Goal: Information Seeking & Learning: Learn about a topic

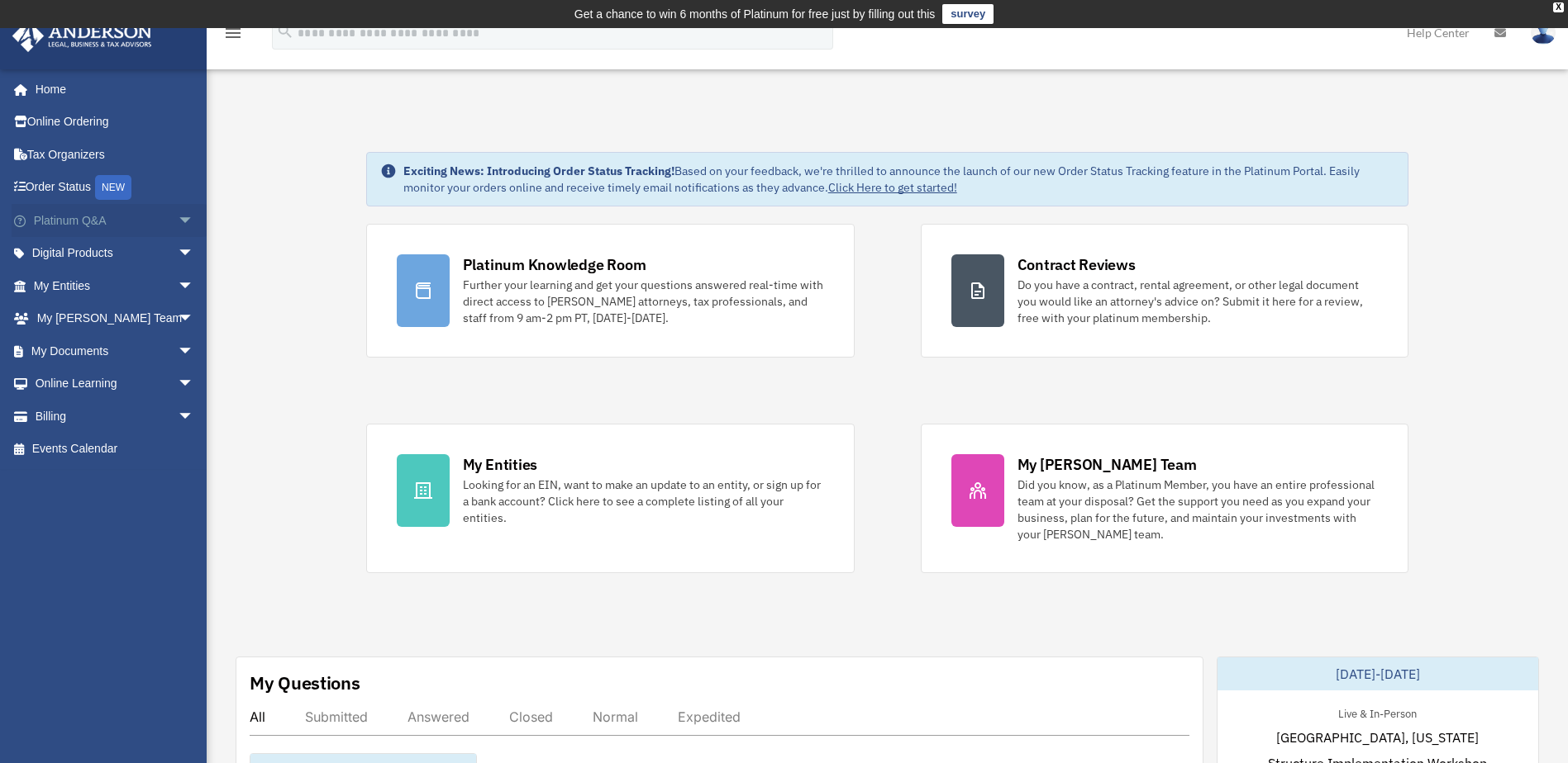
click at [102, 226] on link "Platinum Q&A arrow_drop_down" at bounding box center [116, 220] width 208 height 33
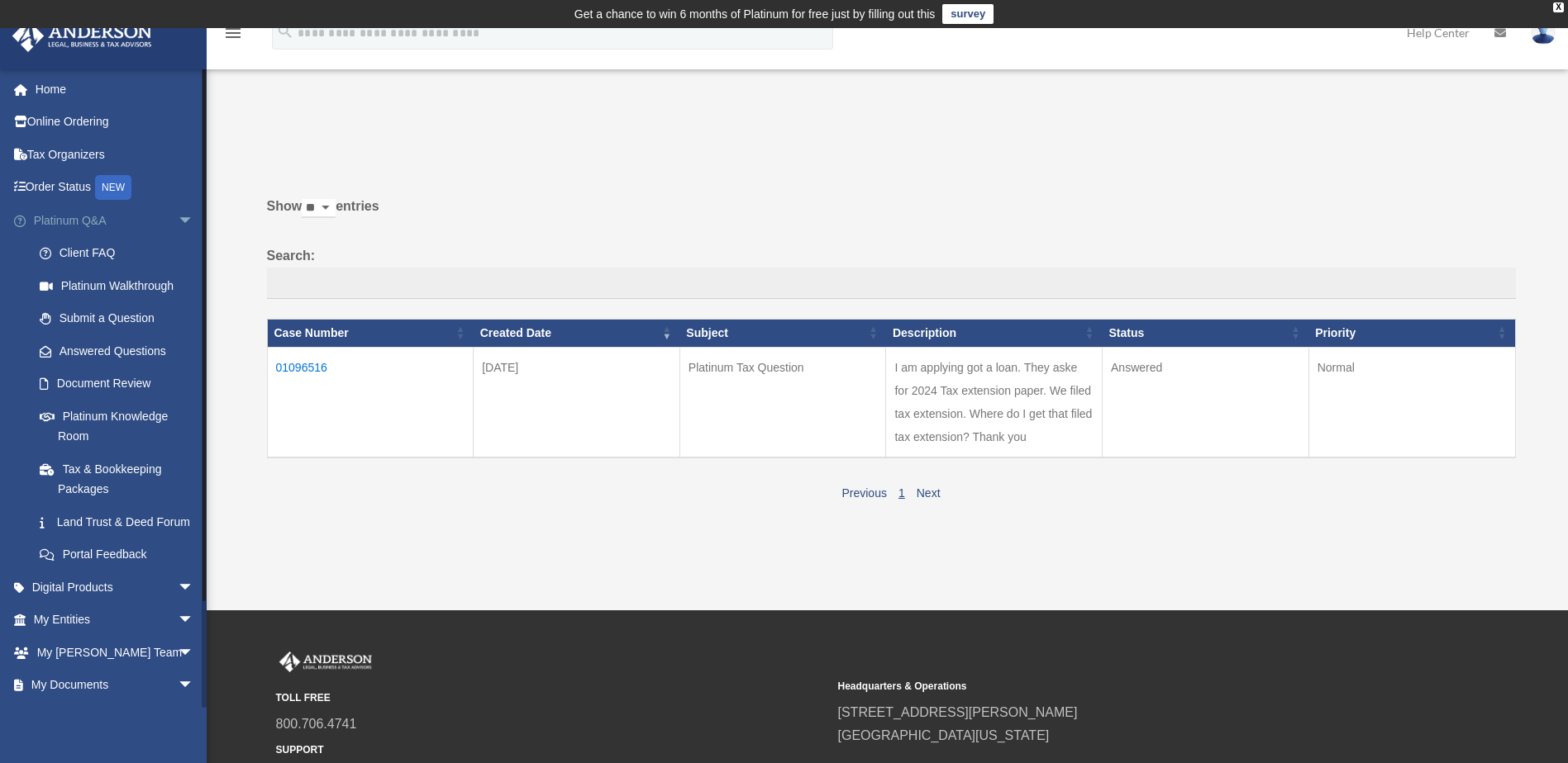
click at [24, 219] on span at bounding box center [28, 221] width 11 height 12
click at [23, 183] on icon at bounding box center [24, 187] width 3 height 12
click at [178, 219] on span "arrow_drop_down" at bounding box center [194, 220] width 33 height 34
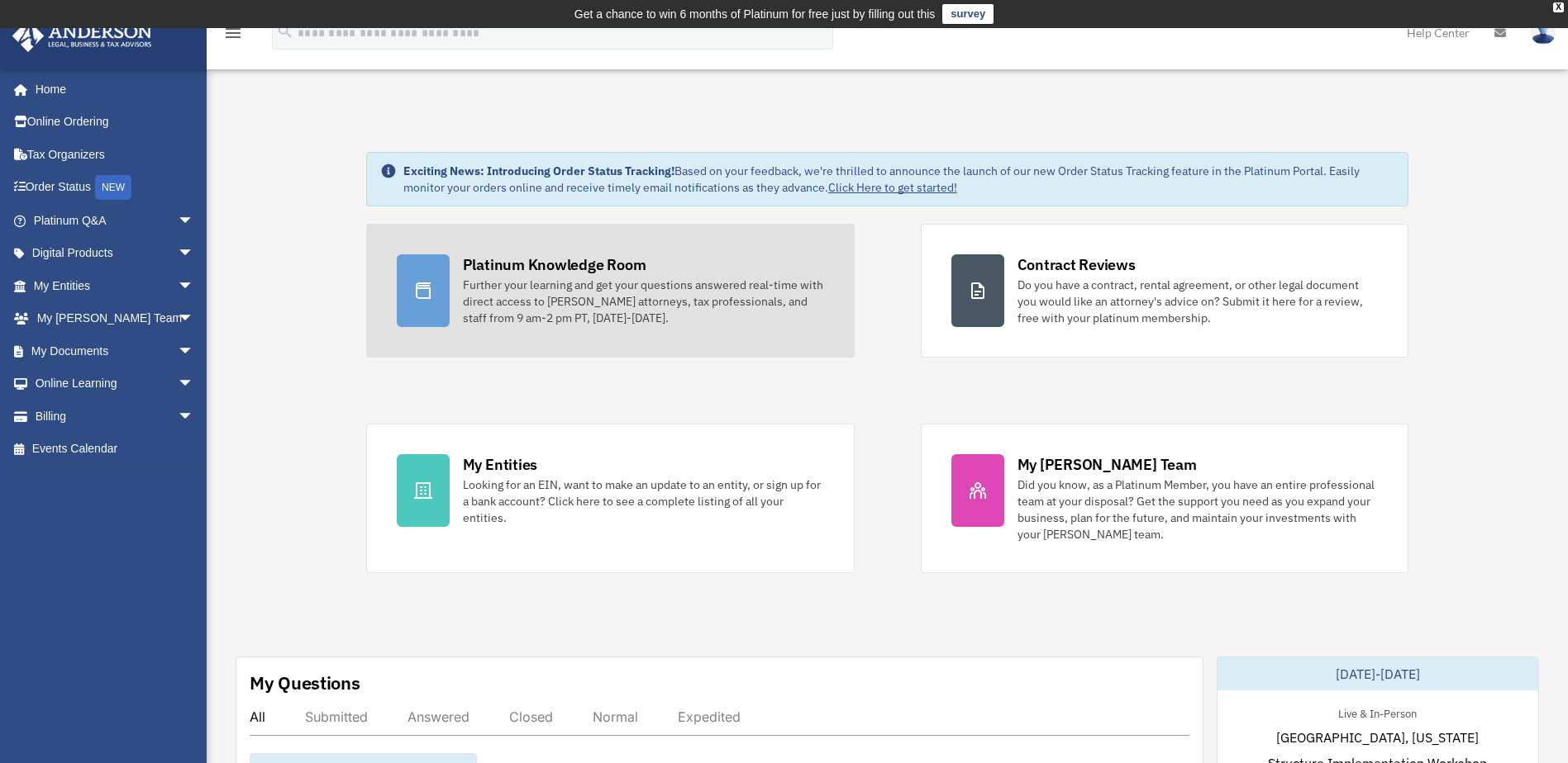
click at [539, 261] on div "Platinum Knowledge Room" at bounding box center [554, 264] width 184 height 20
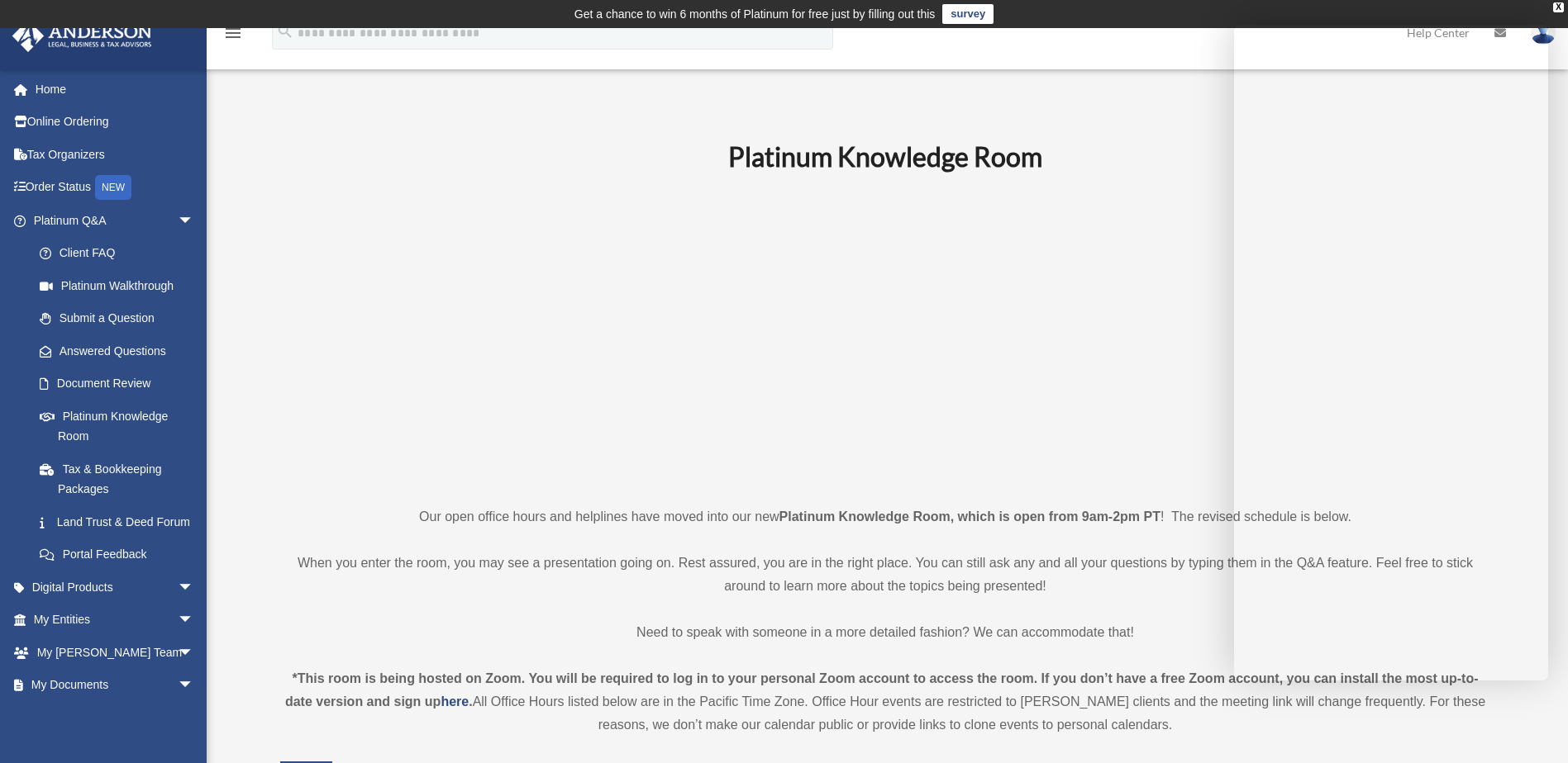
click at [1172, 394] on p at bounding box center [886, 339] width 1211 height 287
click at [1205, 319] on p at bounding box center [886, 339] width 1211 height 287
click at [1181, 456] on p at bounding box center [886, 339] width 1211 height 287
click at [1557, 3] on div "X" at bounding box center [1557, 8] width 11 height 10
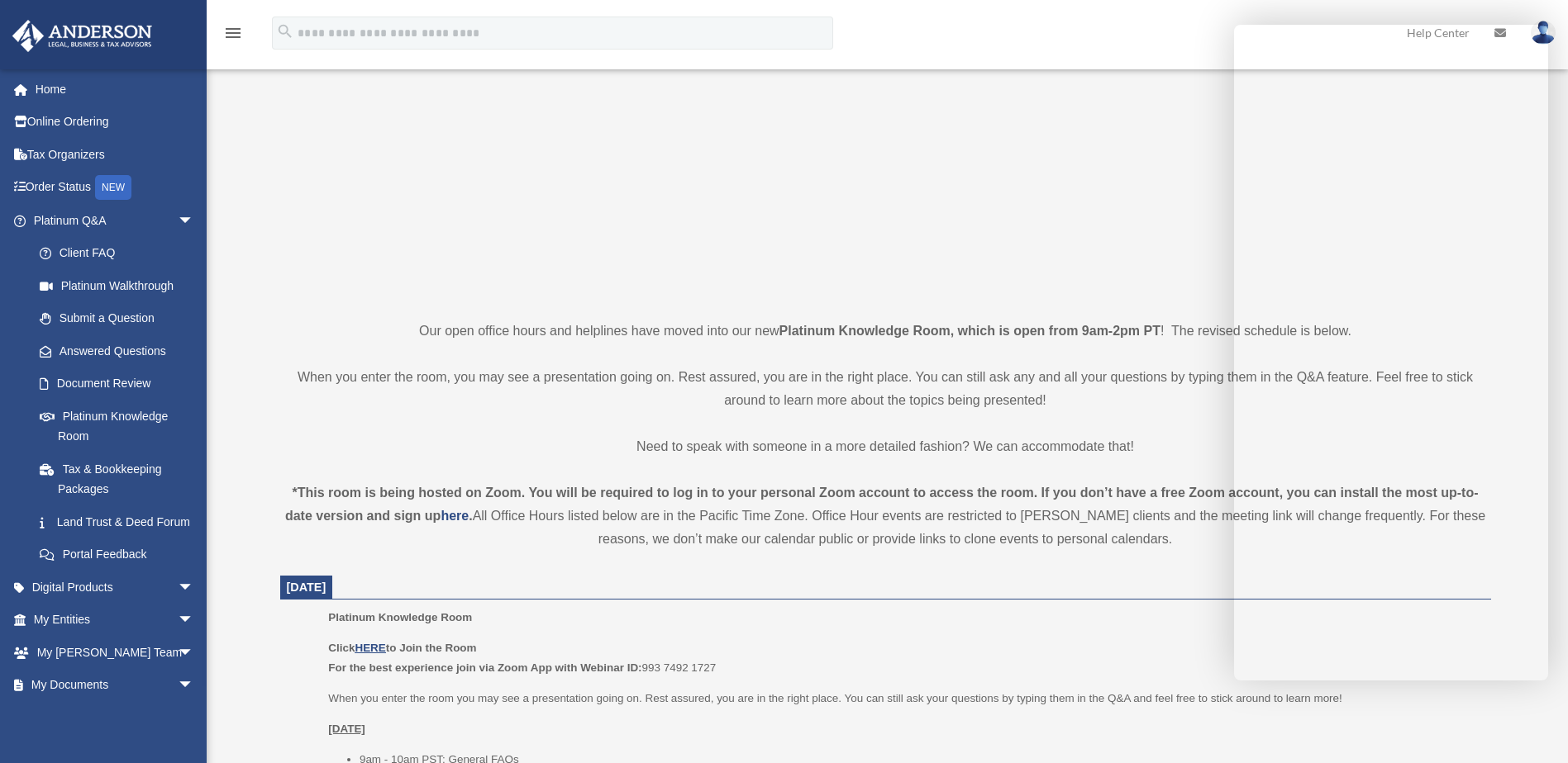
scroll to position [165, 0]
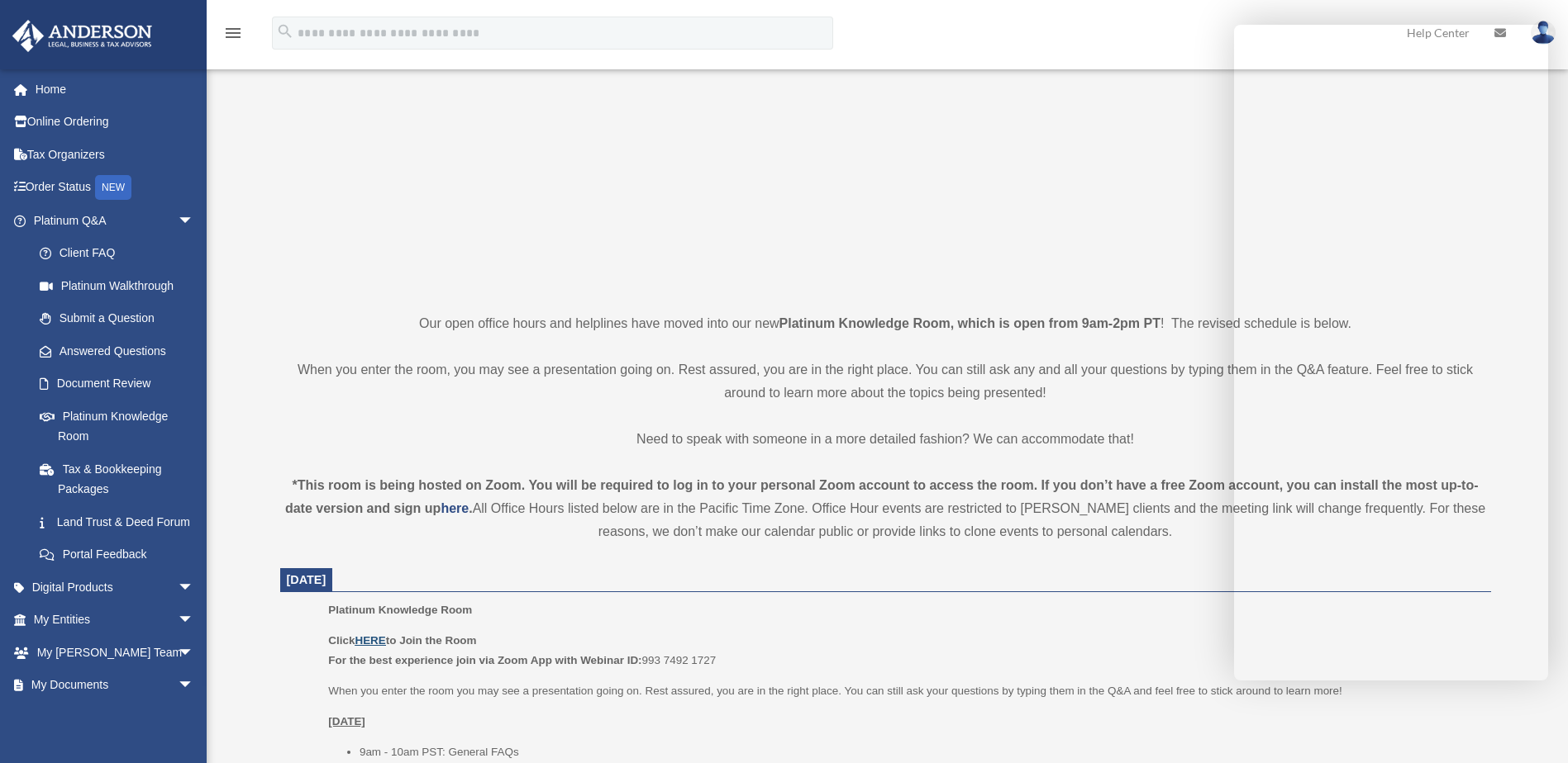
click at [371, 640] on u "HERE" at bounding box center [370, 640] width 31 height 13
